Goal: Transaction & Acquisition: Subscribe to service/newsletter

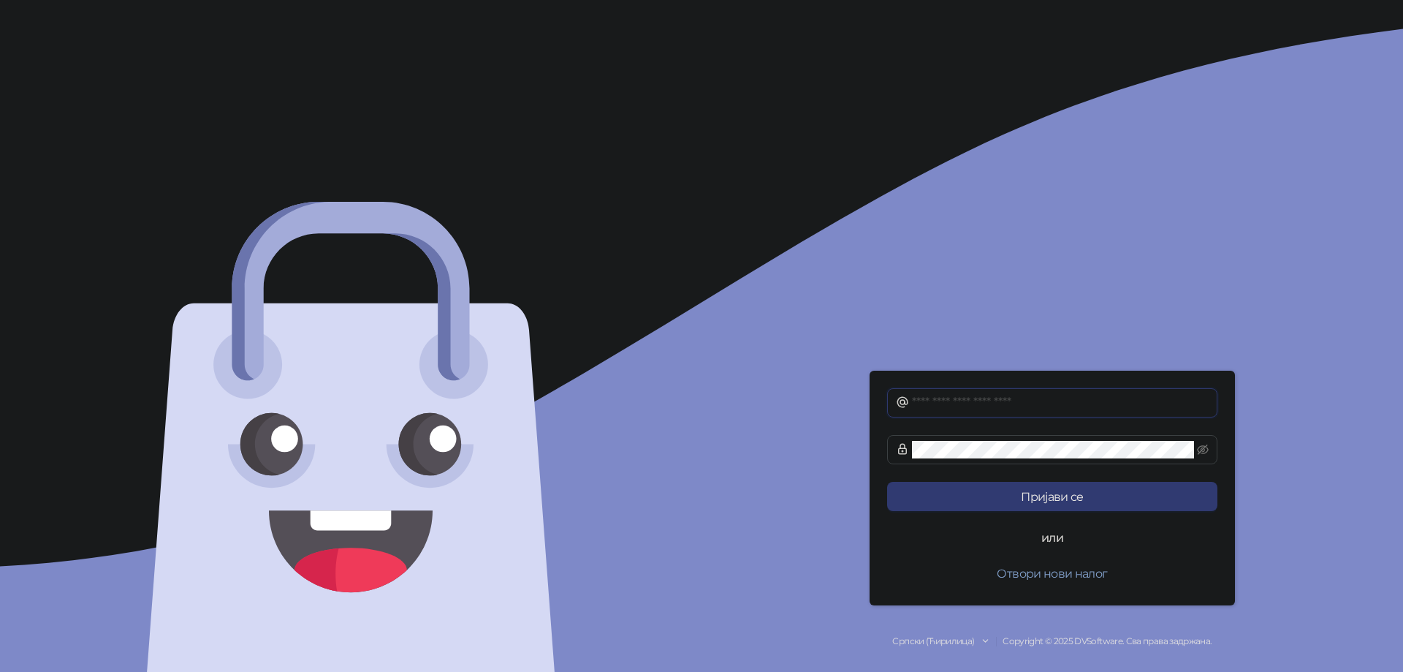
click at [1061, 400] on input "text" at bounding box center [1060, 403] width 297 height 18
click at [1212, 346] on div "Пријави се или Отвори нови налог Српски (Ћирилица) Copyright © 2025 DVSoftware.…" at bounding box center [1053, 336] width 702 height 672
click at [1079, 406] on input "text" at bounding box center [1060, 403] width 297 height 18
type input "**********"
click at [1080, 574] on button "Отвори нови налог" at bounding box center [1052, 572] width 330 height 29
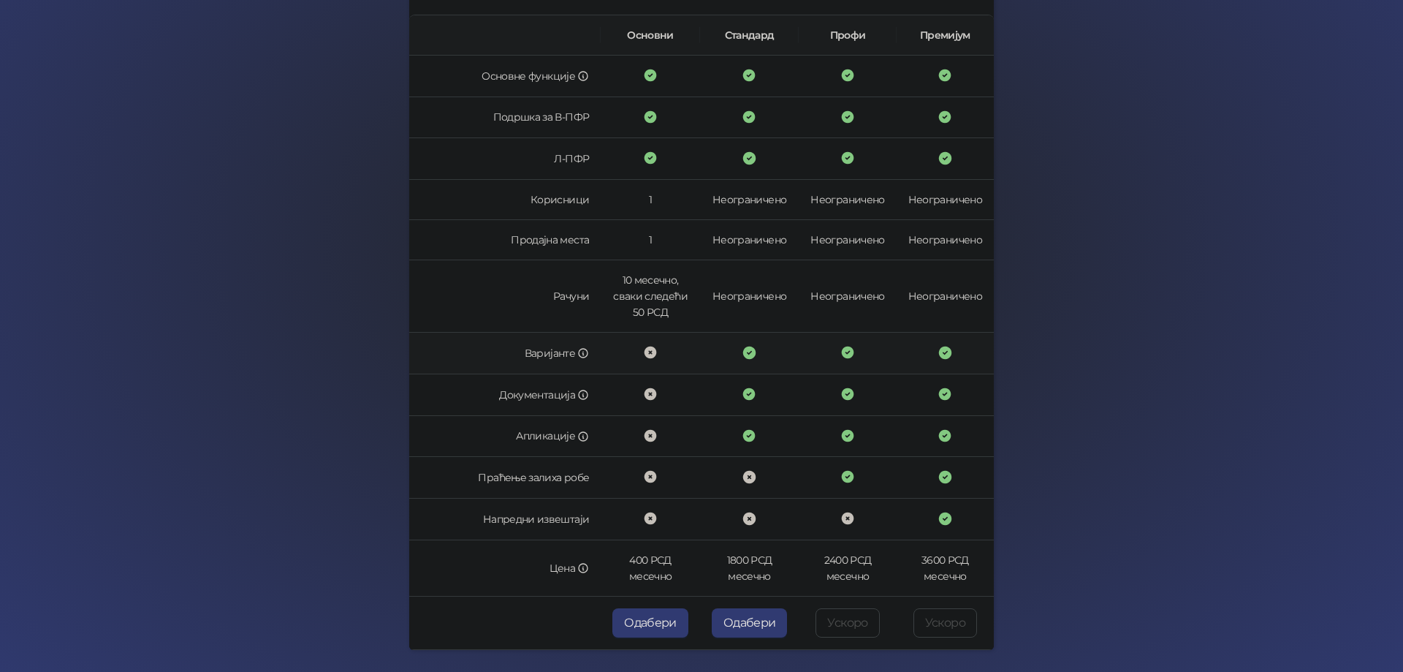
scroll to position [281, 0]
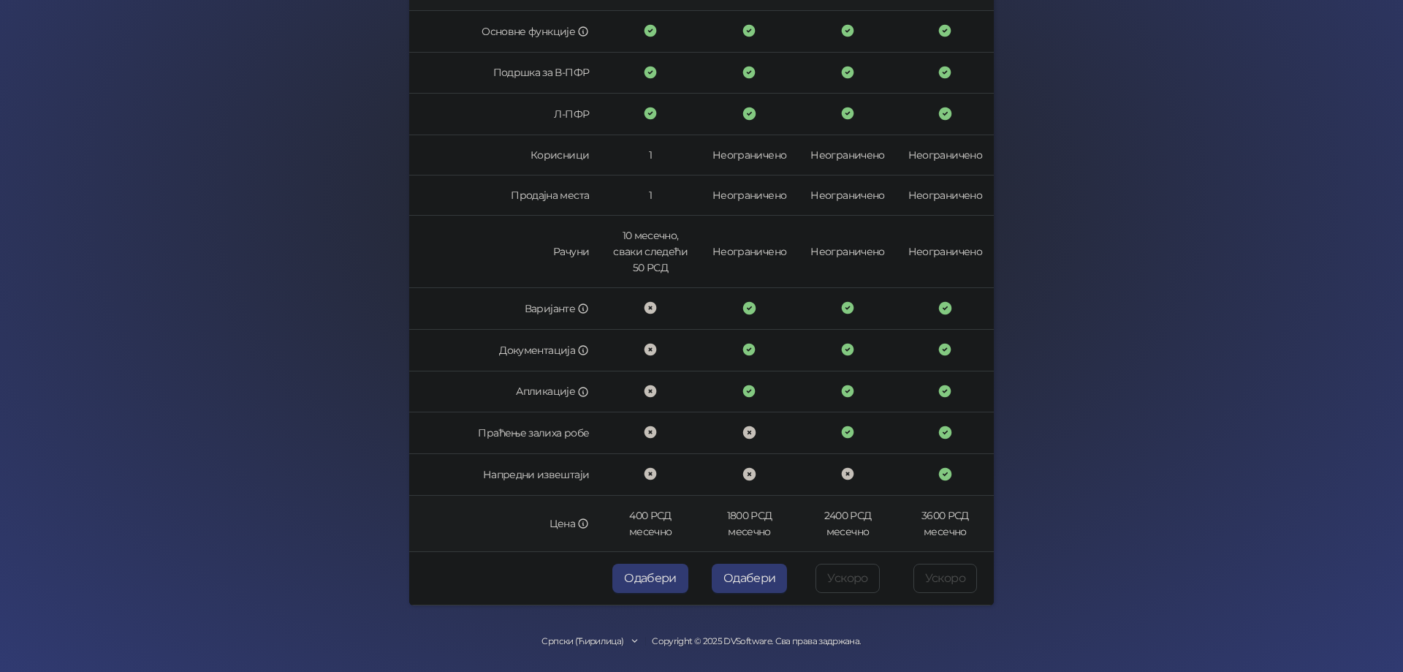
click at [628, 514] on td "400 РСД месечно" at bounding box center [650, 523] width 99 height 56
drag, startPoint x: 628, startPoint y: 514, endPoint x: 658, endPoint y: 530, distance: 34.0
click at [658, 530] on td "400 РСД месечно" at bounding box center [650, 523] width 99 height 56
click at [660, 534] on td "400 РСД месечно" at bounding box center [650, 523] width 99 height 56
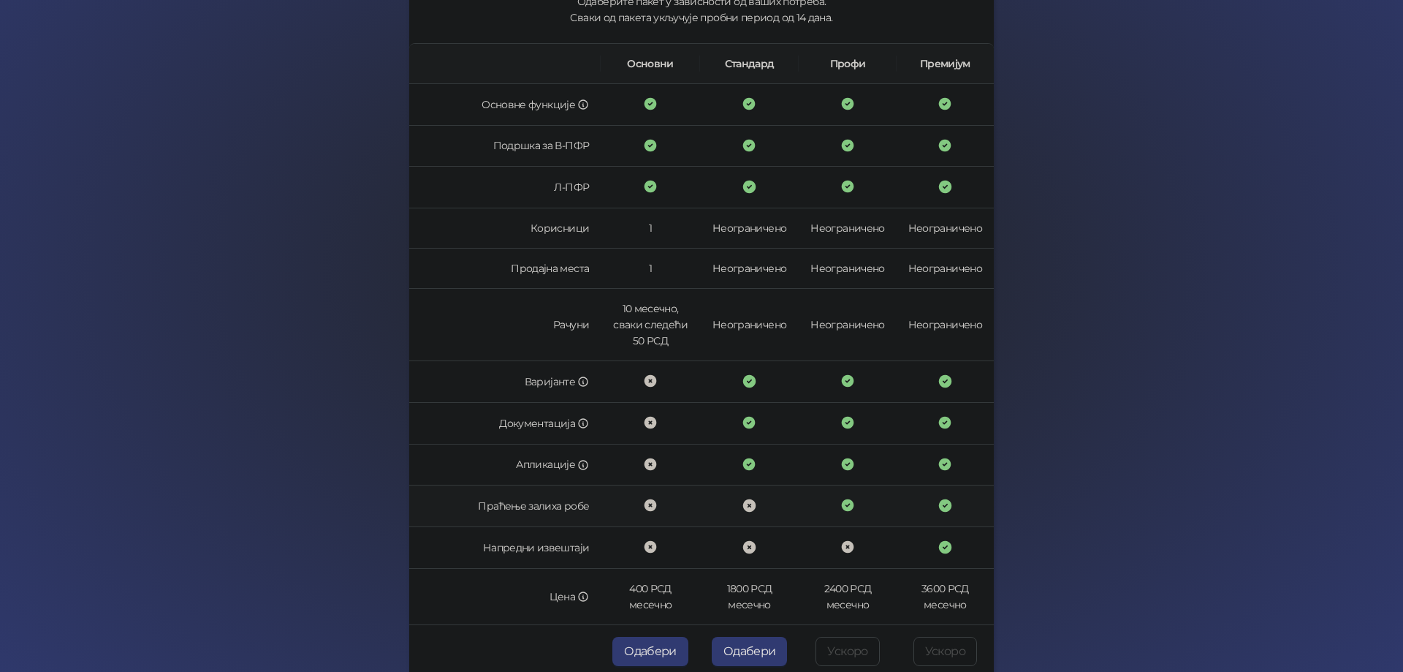
click at [490, 504] on td "Праћење залиха робе" at bounding box center [504, 506] width 191 height 42
drag, startPoint x: 490, startPoint y: 504, endPoint x: 576, endPoint y: 506, distance: 85.5
click at [576, 506] on td "Праћење залиха робе" at bounding box center [504, 506] width 191 height 42
click at [501, 547] on td "Напредни извештаји" at bounding box center [504, 548] width 191 height 42
drag, startPoint x: 501, startPoint y: 547, endPoint x: 566, endPoint y: 547, distance: 65.0
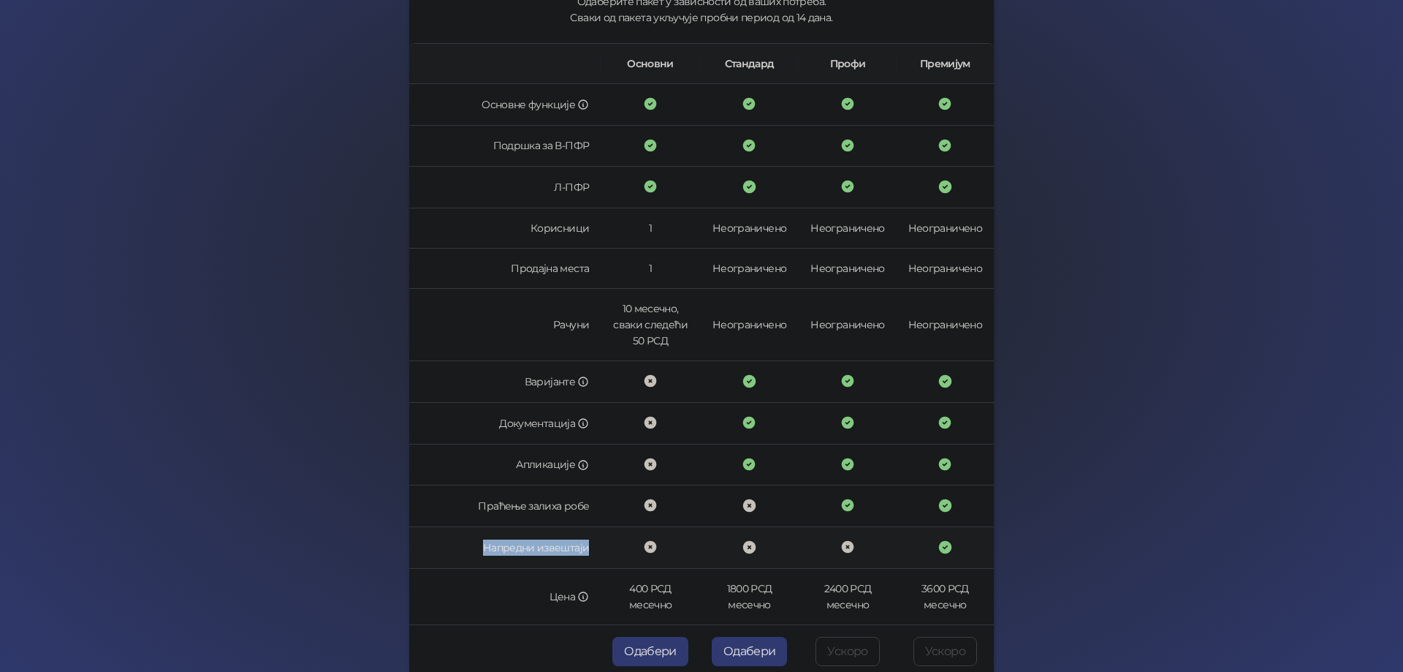
click at [566, 547] on td "Напредни извештаји" at bounding box center [504, 548] width 191 height 42
click at [1057, 569] on div "[PERSON_NAME] Назад Регистрација на [PERSON_NAME] Пакет Врста промета Подаци пр…" at bounding box center [701, 268] width 1403 height 953
click at [724, 63] on th "Стандард" at bounding box center [749, 64] width 99 height 40
click at [745, 588] on td "1800 РСД месечно" at bounding box center [749, 597] width 99 height 56
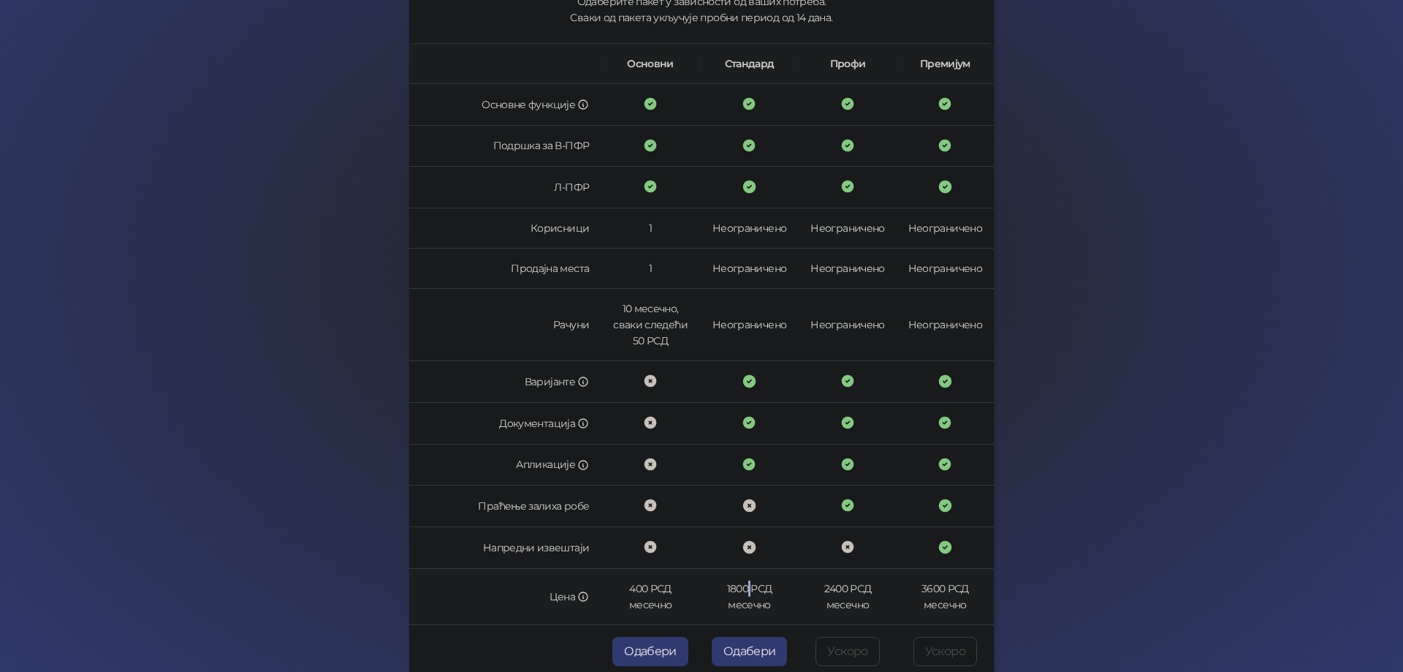
click at [745, 588] on td "1800 РСД месечно" at bounding box center [749, 597] width 99 height 56
click at [721, 589] on td "1800 РСД месечно" at bounding box center [749, 597] width 99 height 56
click at [732, 590] on td "1800 РСД месечно" at bounding box center [749, 597] width 99 height 56
click at [1087, 552] on div "Бади Назад Регистрација на Бади Пакет Врста промета Подаци предузећа Крај Одабе…" at bounding box center [701, 268] width 1403 height 953
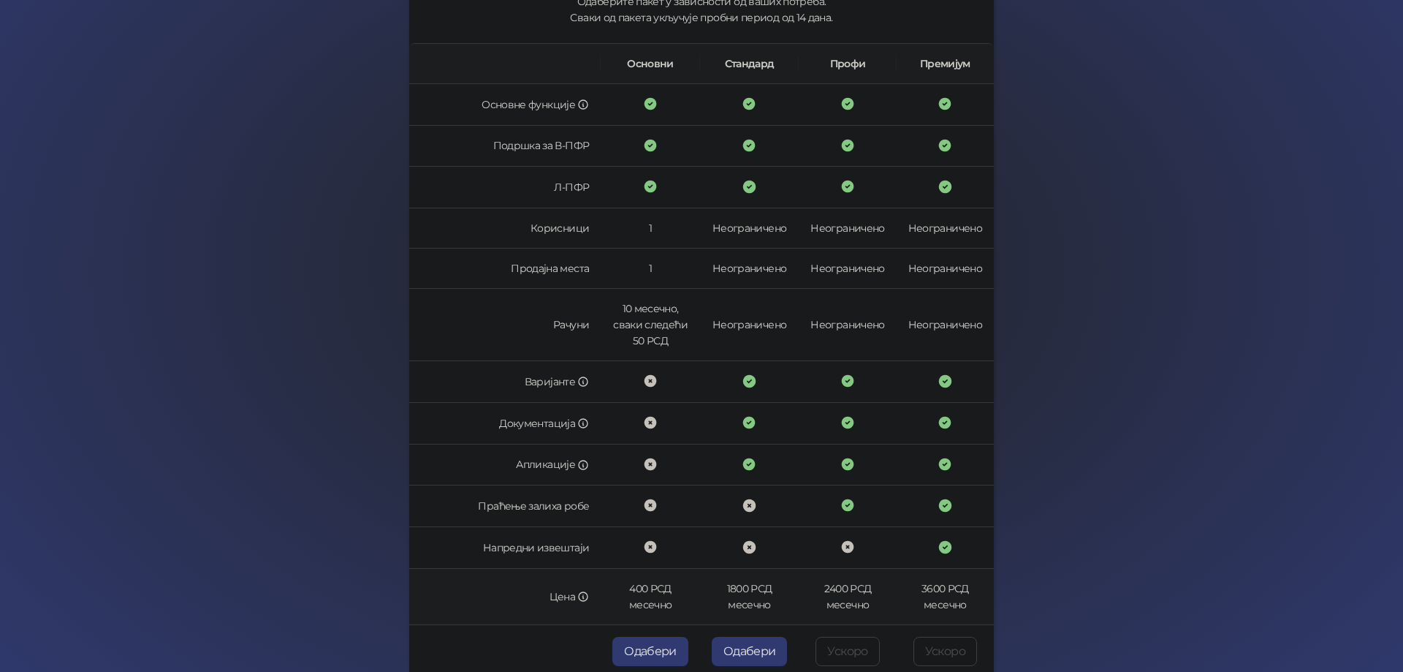
click at [735, 584] on td "1800 РСД месечно" at bounding box center [749, 597] width 99 height 56
click at [729, 586] on td "1800 РСД месечно" at bounding box center [749, 597] width 99 height 56
click at [1128, 525] on div "Бади Назад Регистрација на Бади Пакет Врста промета Подаци предузећа Крај Одабе…" at bounding box center [701, 268] width 1403 height 953
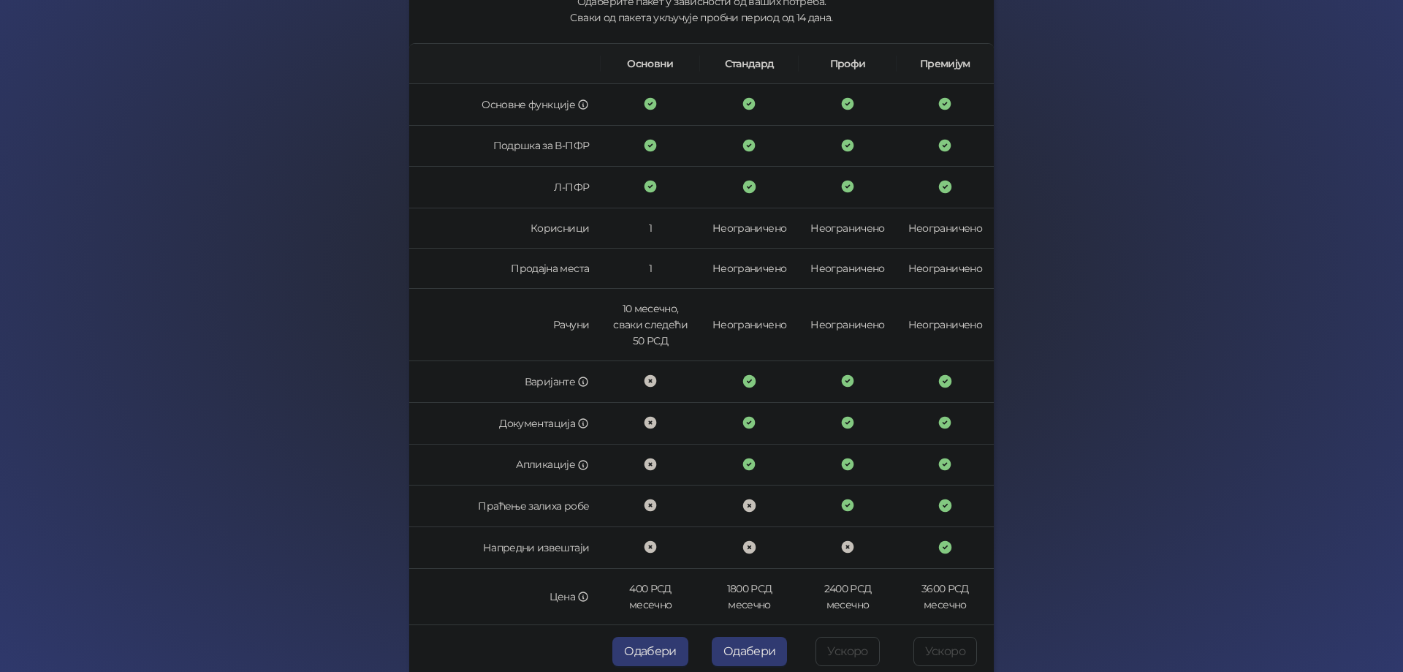
click at [1087, 405] on div "Бади Назад Регистрација на Бади Пакет Врста промета Подаци предузећа Крај Одабе…" at bounding box center [701, 268] width 1403 height 953
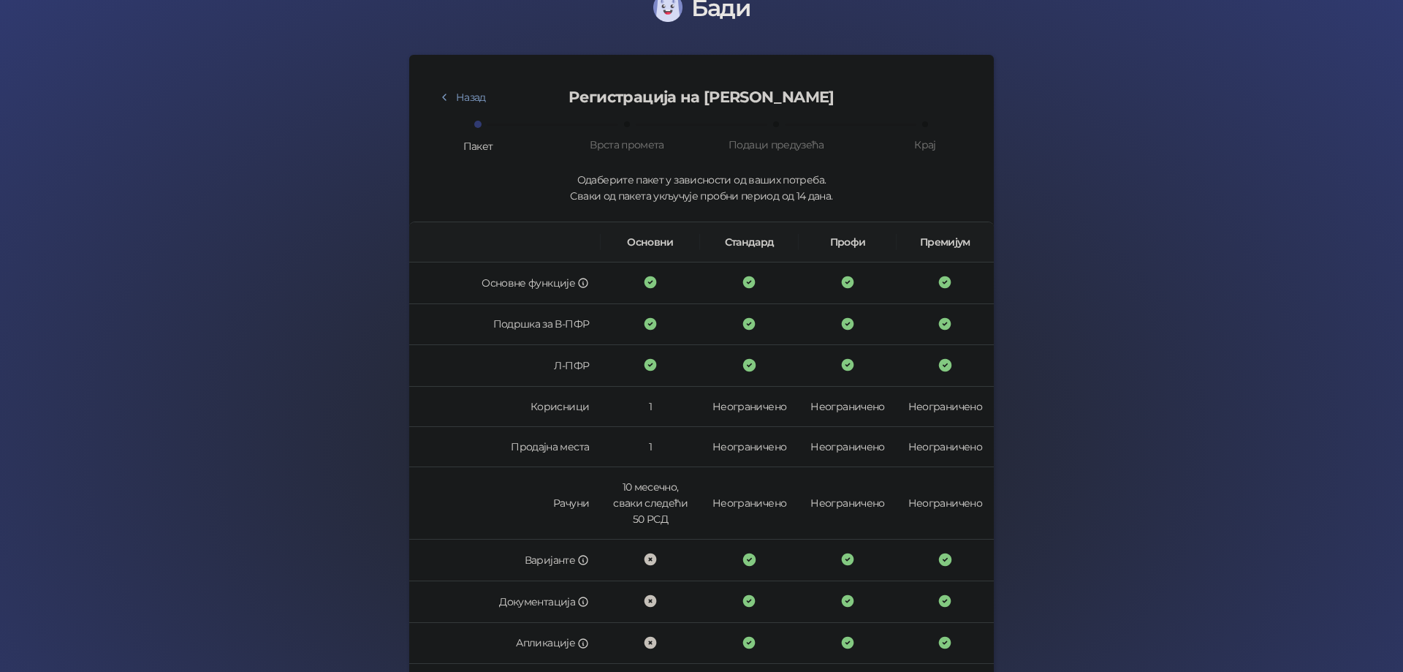
scroll to position [0, 0]
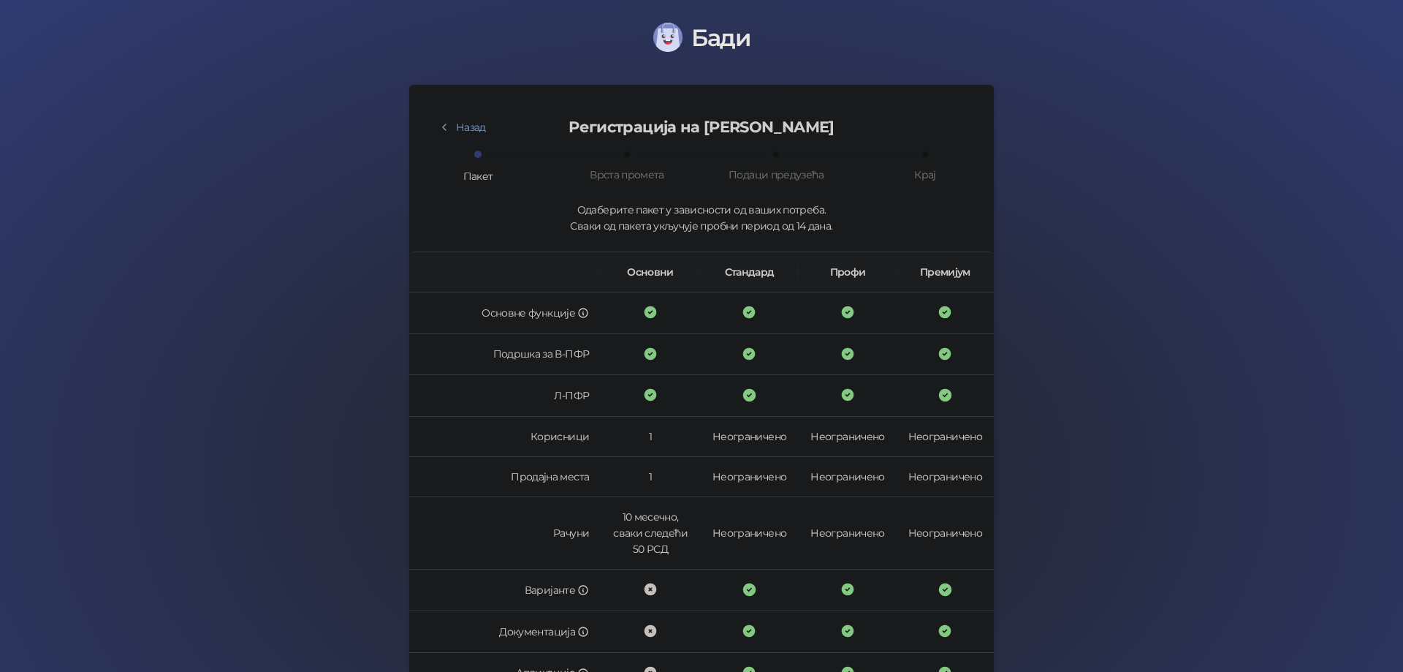
click at [628, 157] on span at bounding box center [627, 154] width 6 height 6
click at [624, 151] on span at bounding box center [627, 154] width 6 height 6
click at [773, 156] on span at bounding box center [776, 154] width 6 height 6
click at [927, 157] on span at bounding box center [925, 154] width 6 height 6
click at [925, 156] on span at bounding box center [925, 154] width 6 height 6
